Goal: Find specific page/section: Find specific page/section

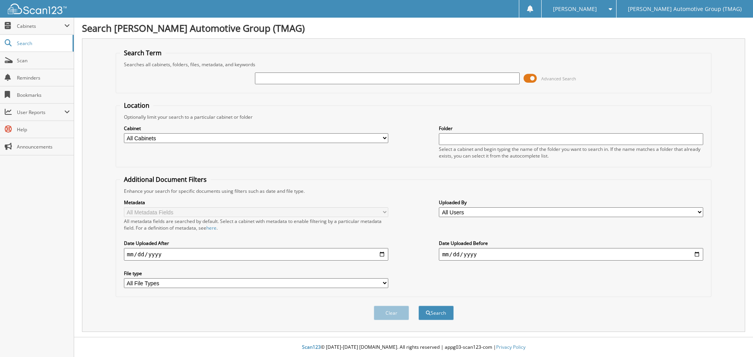
click at [316, 79] on input "text" at bounding box center [387, 79] width 264 height 12
type input "5127390"
click at [418, 306] on button "Search" at bounding box center [435, 313] width 35 height 15
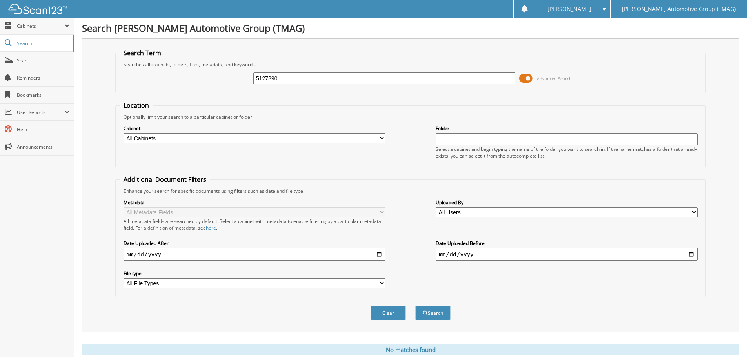
drag, startPoint x: 297, startPoint y: 79, endPoint x: 157, endPoint y: 81, distance: 140.4
click at [154, 80] on div "5127390 Advanced Search" at bounding box center [411, 78] width 582 height 21
type input "5127390"
click at [415, 306] on button "Search" at bounding box center [432, 313] width 35 height 15
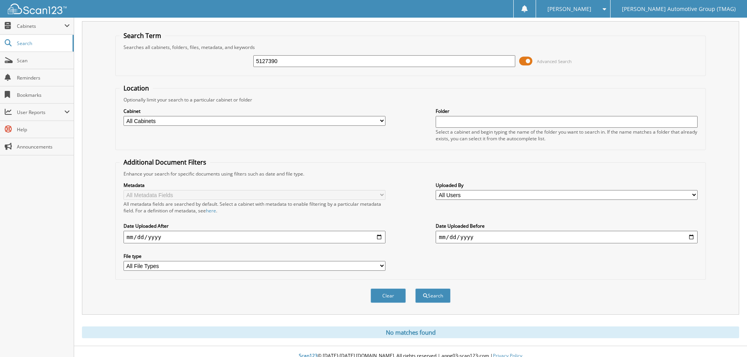
scroll to position [26, 0]
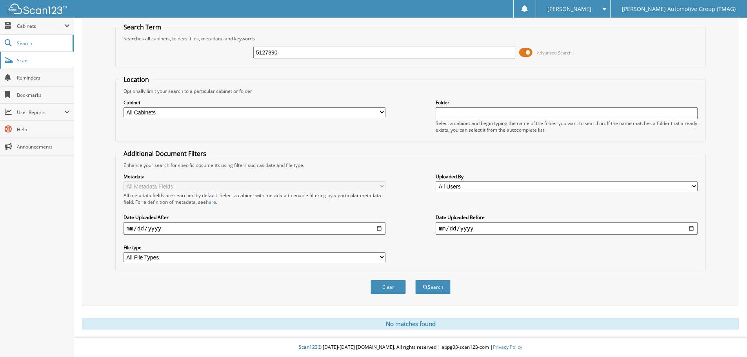
click at [34, 63] on span "Scan" at bounding box center [43, 60] width 53 height 7
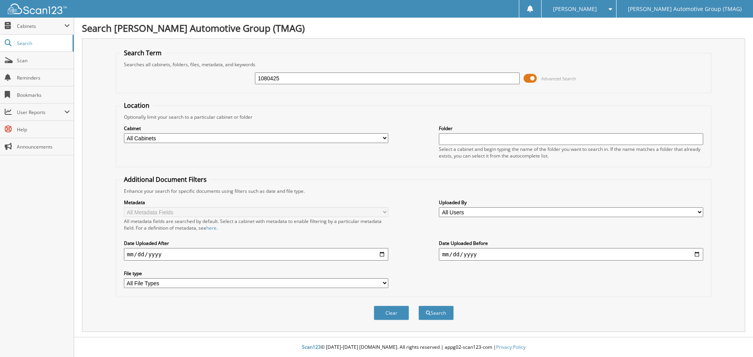
type input "1080425"
click at [418, 306] on button "Search" at bounding box center [435, 313] width 35 height 15
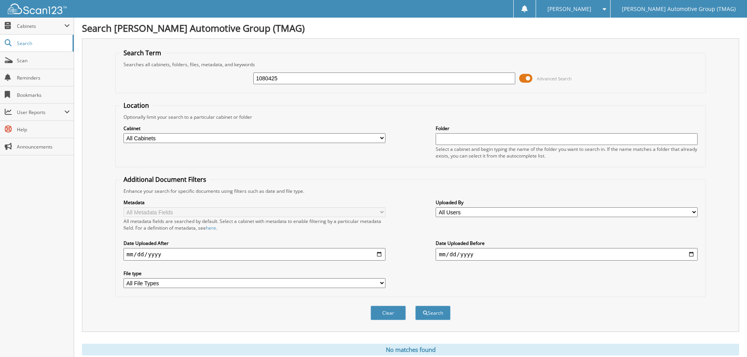
click at [529, 78] on span at bounding box center [525, 79] width 13 height 12
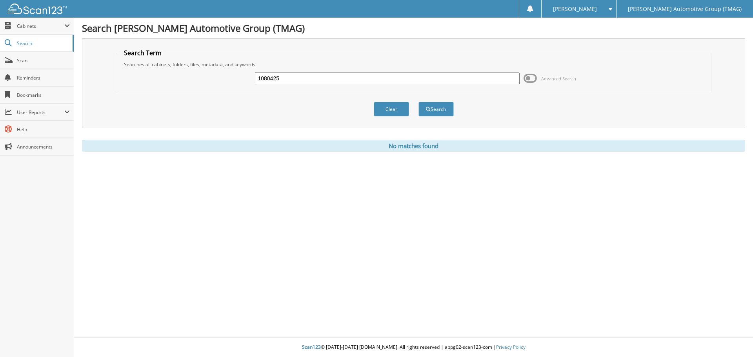
click at [408, 76] on input "1080425" at bounding box center [387, 79] width 264 height 12
type input "1080425"
click at [418, 102] on button "Search" at bounding box center [435, 109] width 35 height 15
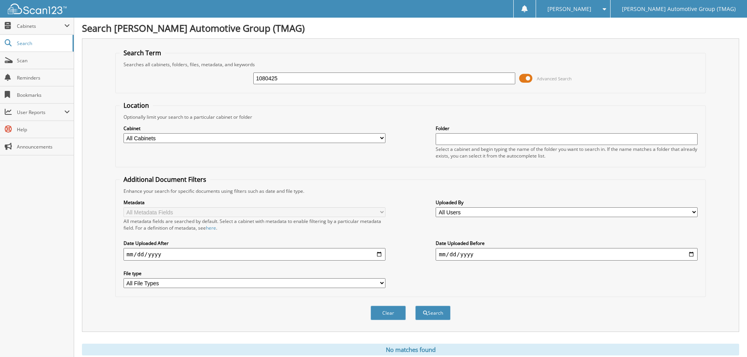
scroll to position [26, 0]
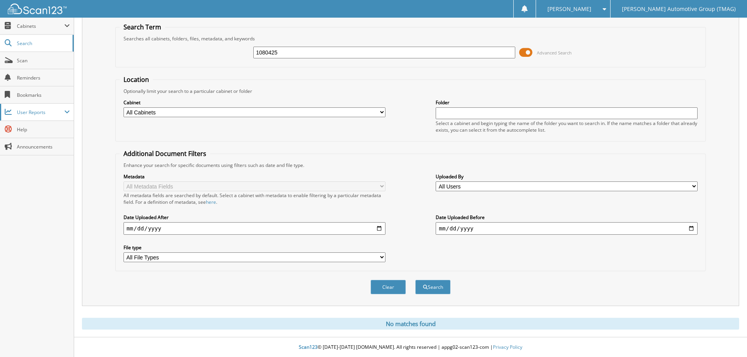
click at [45, 105] on span "User Reports" at bounding box center [37, 112] width 74 height 17
click at [46, 133] on link "My Recent Activity" at bounding box center [37, 129] width 74 height 17
